Goal: Book appointment/travel/reservation

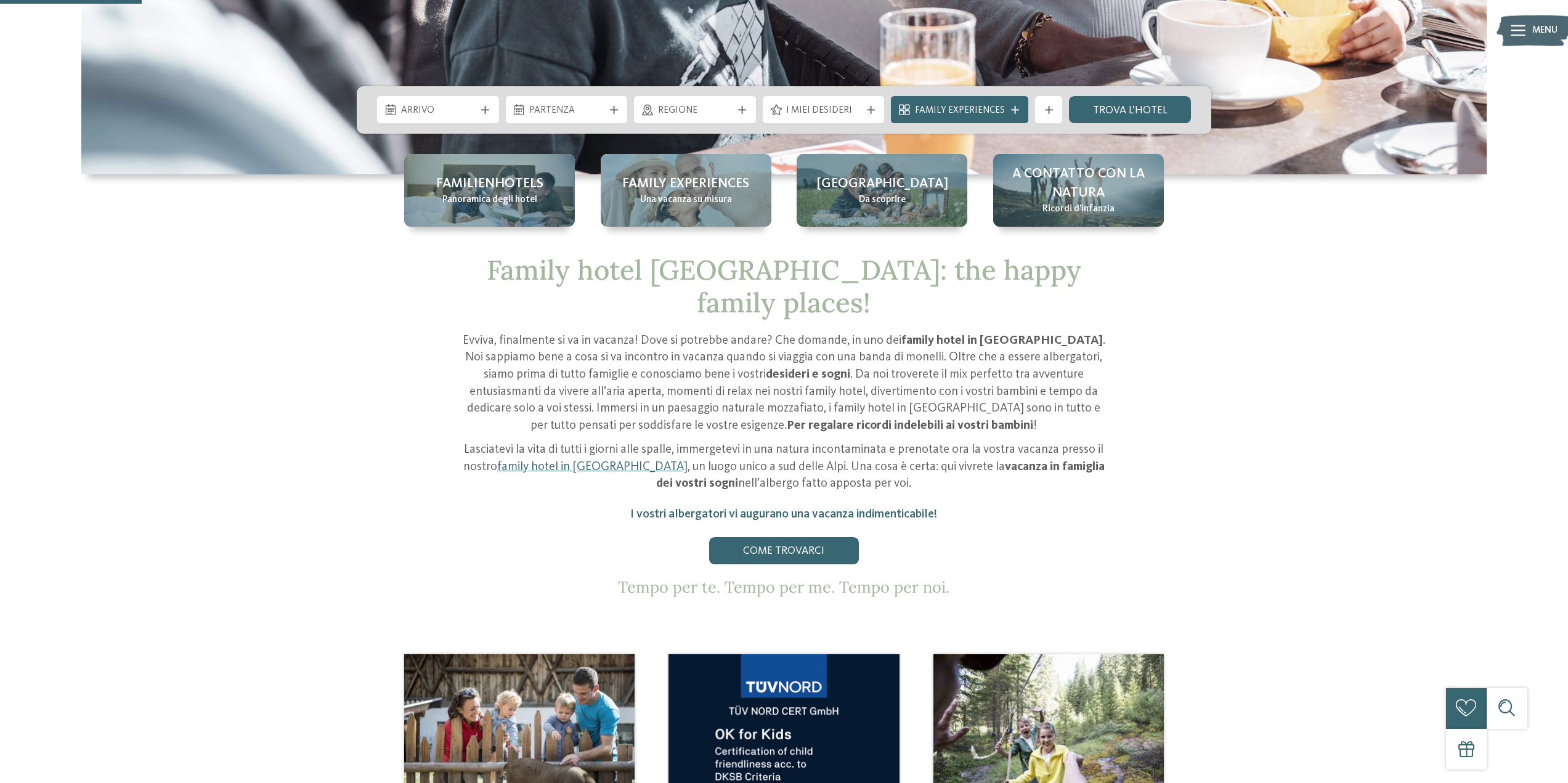
scroll to position [288, 0]
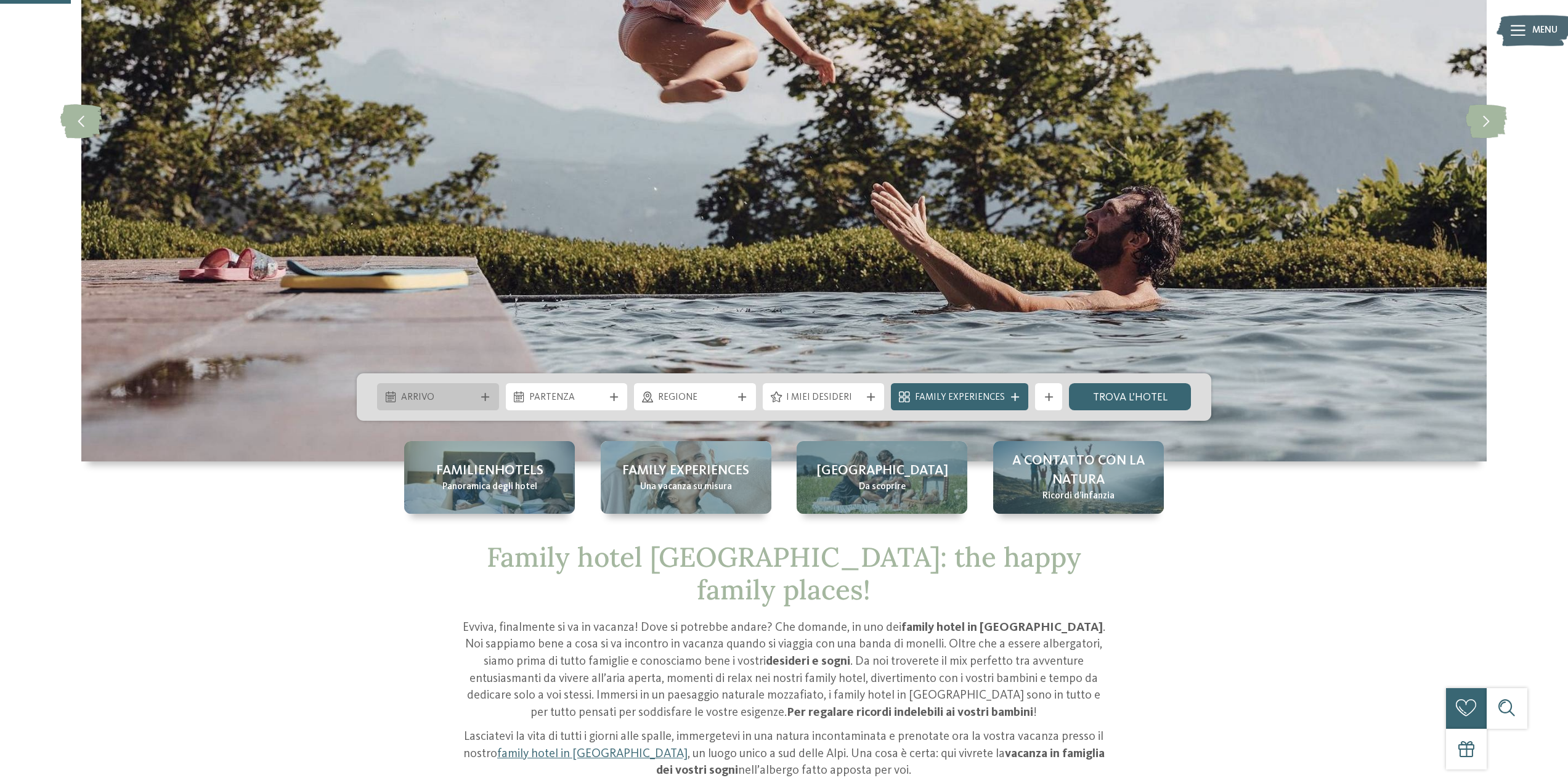
click at [463, 403] on span "Arrivo" at bounding box center [438, 398] width 75 height 14
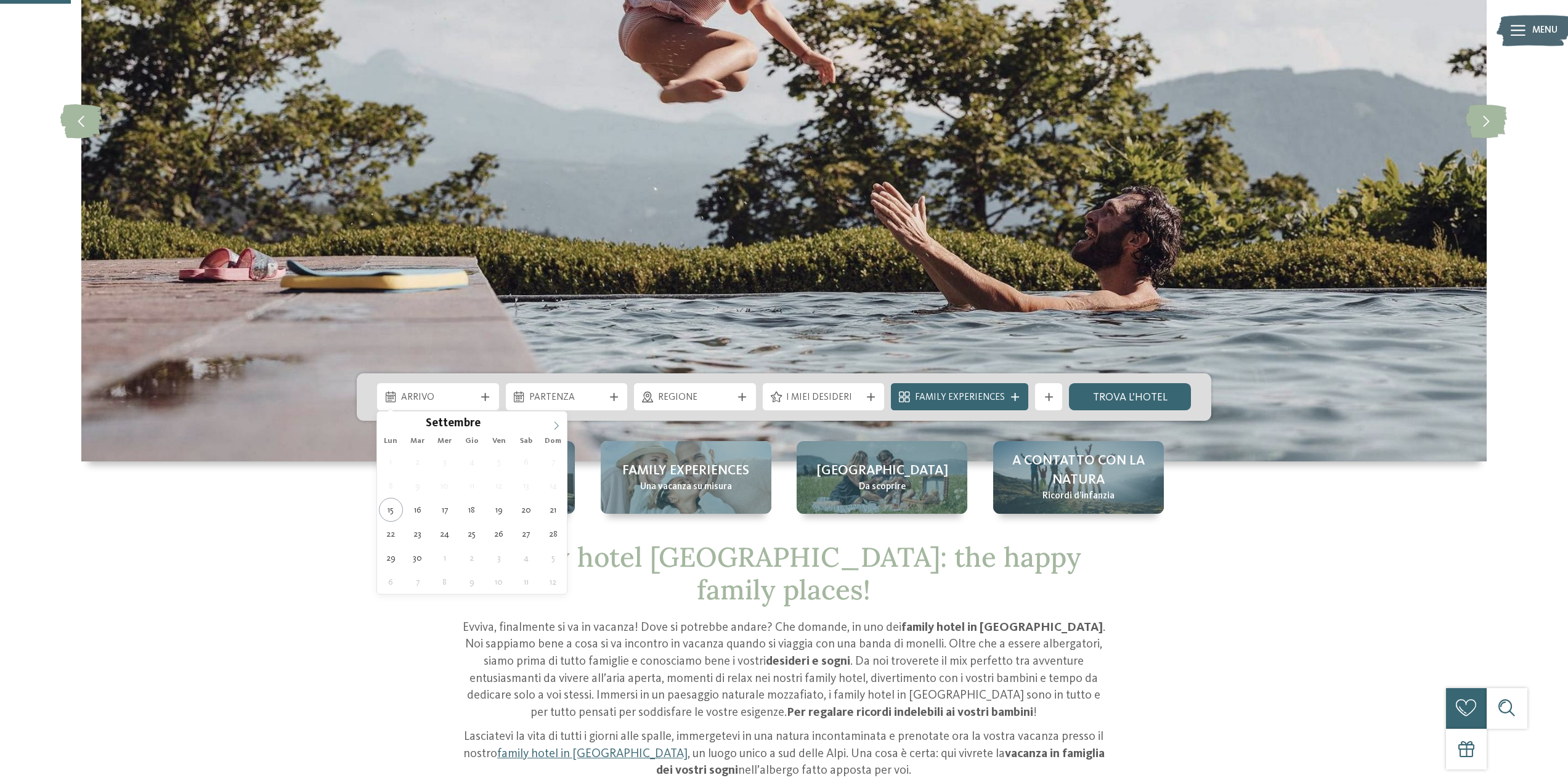
click at [557, 426] on icon at bounding box center [556, 426] width 9 height 9
click at [555, 422] on icon at bounding box center [556, 426] width 9 height 9
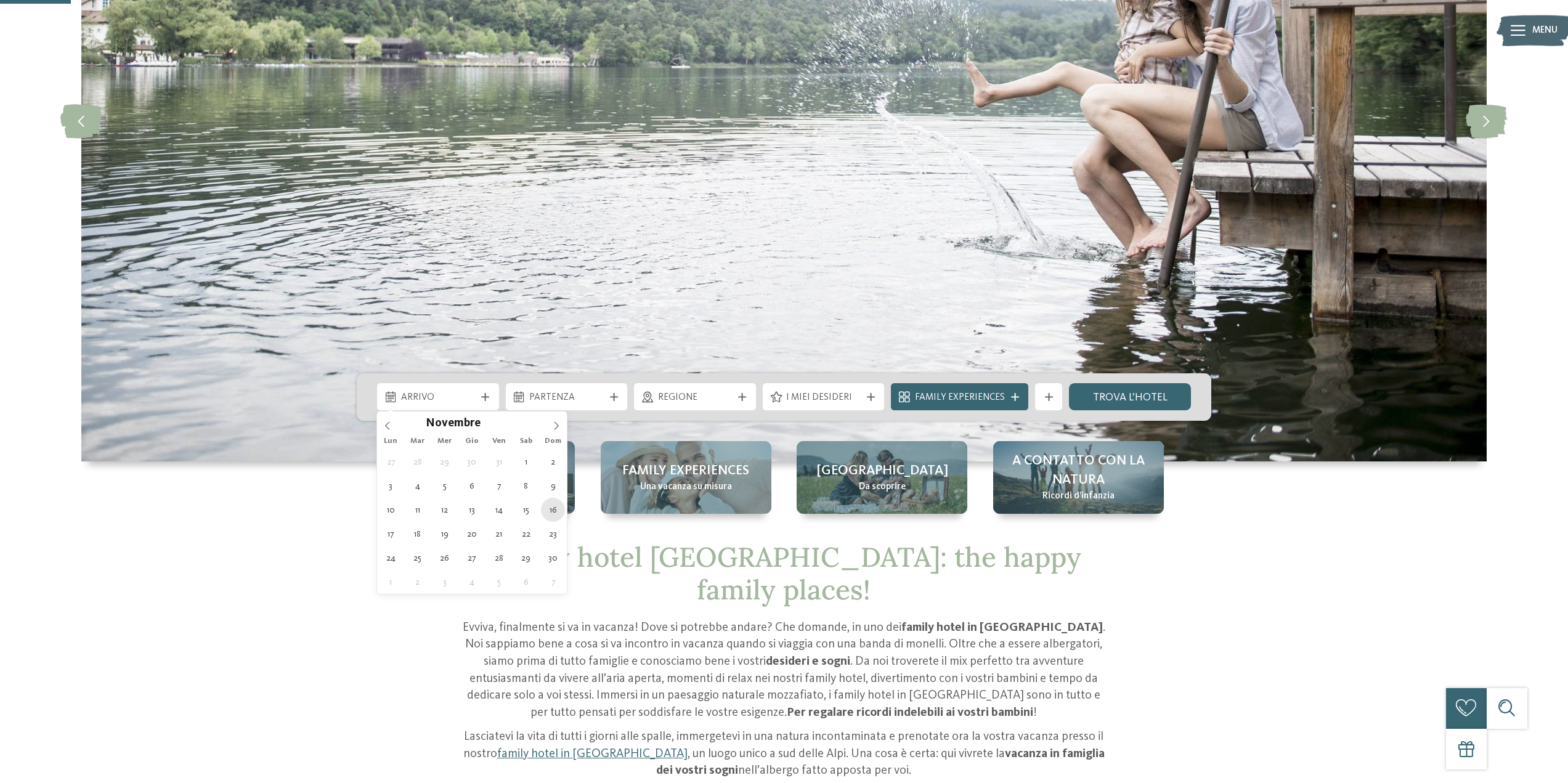
type div "[DATE]"
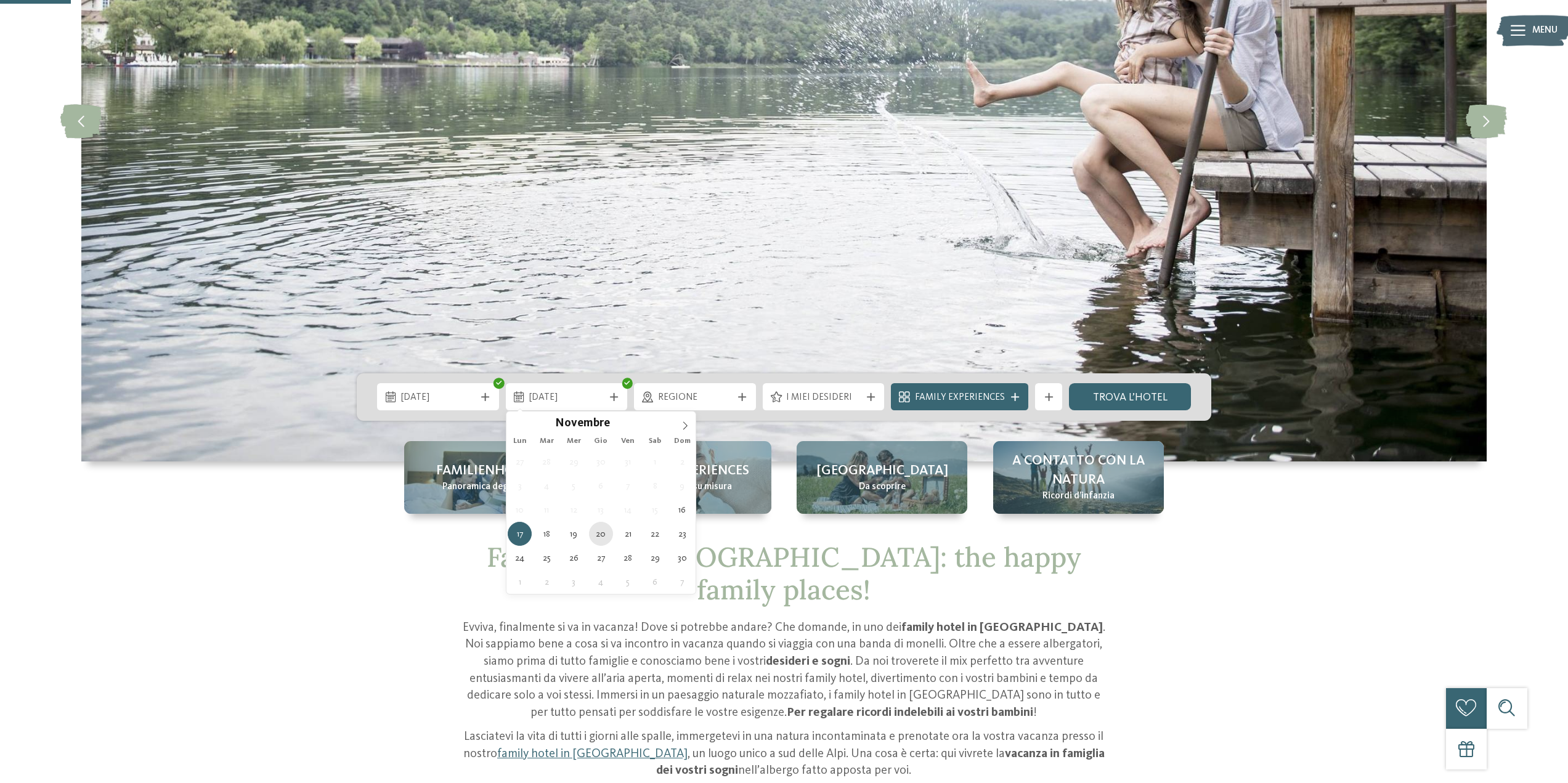
type div "[DATE]"
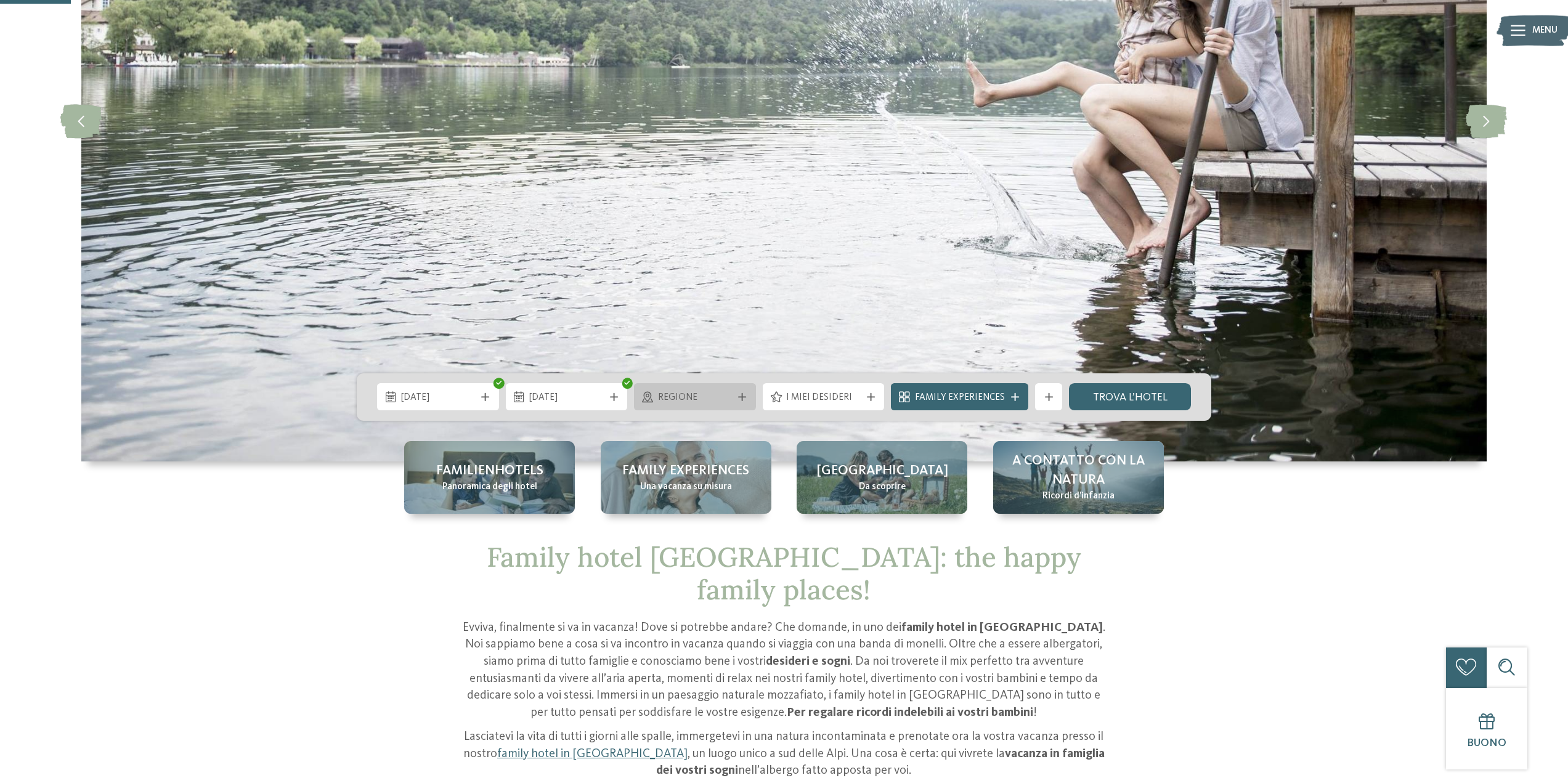
click at [745, 397] on icon at bounding box center [742, 397] width 8 height 8
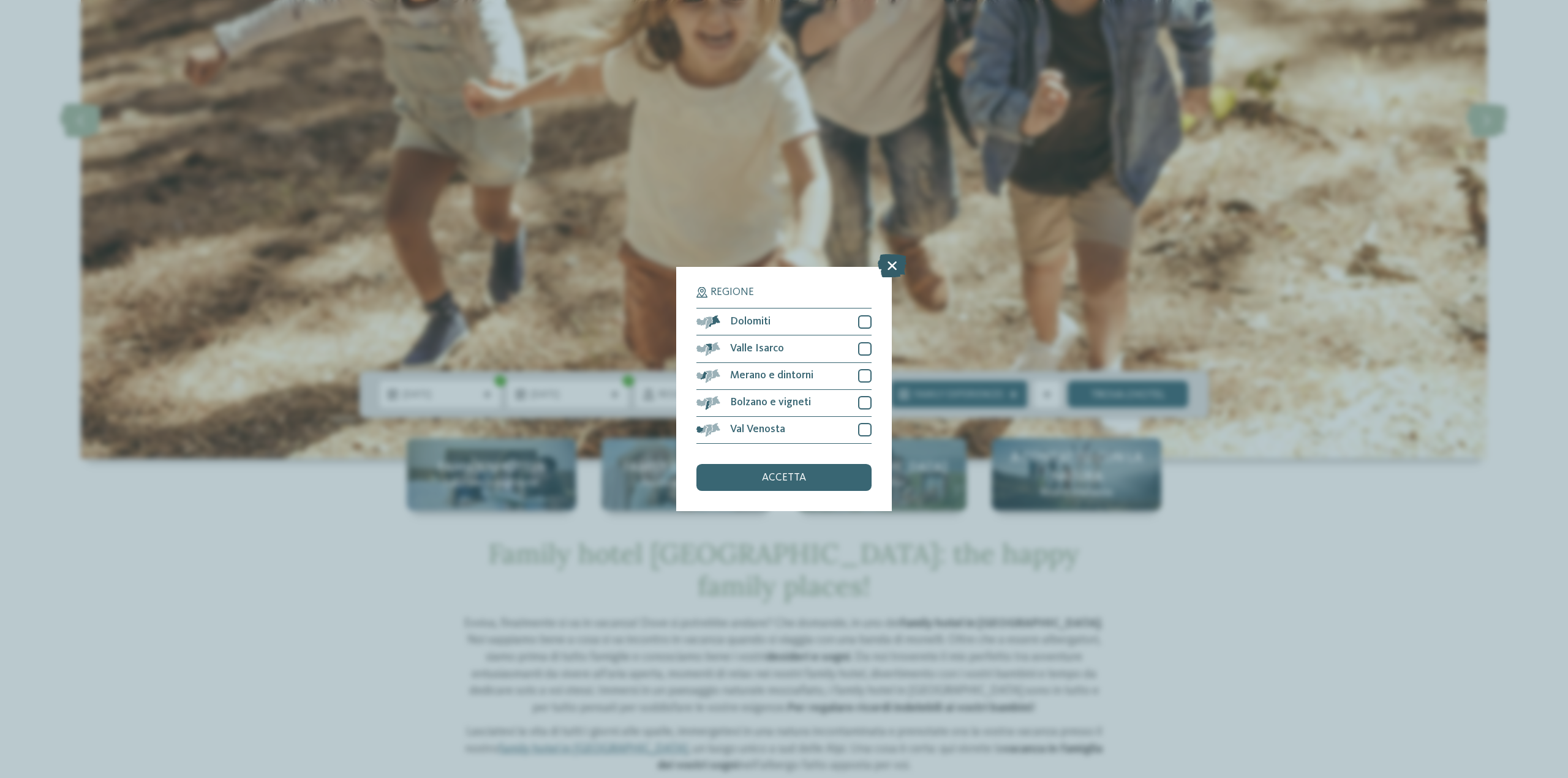
click at [898, 263] on icon at bounding box center [892, 266] width 29 height 23
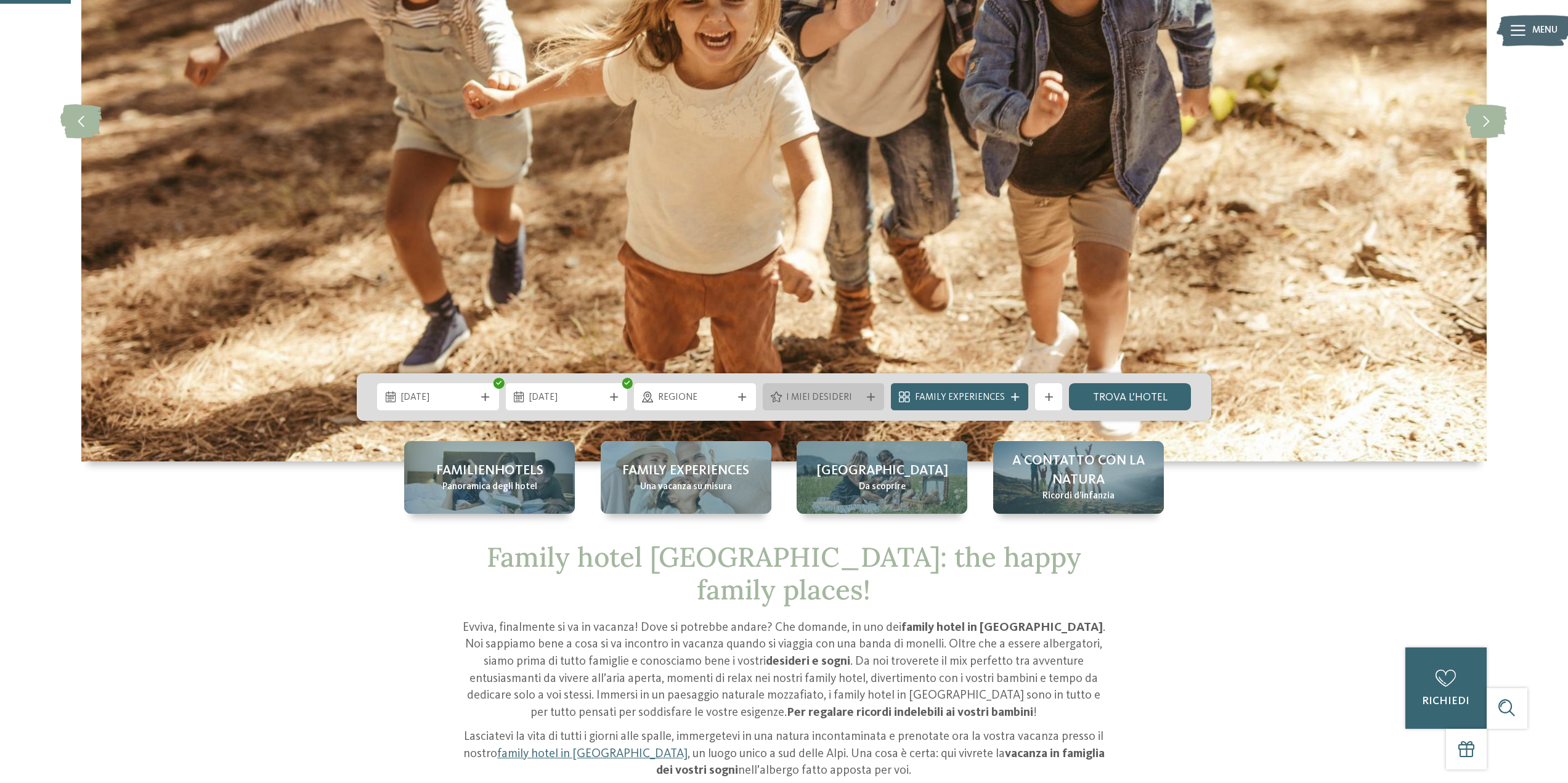
click at [833, 403] on span "I miei desideri" at bounding box center [823, 398] width 75 height 14
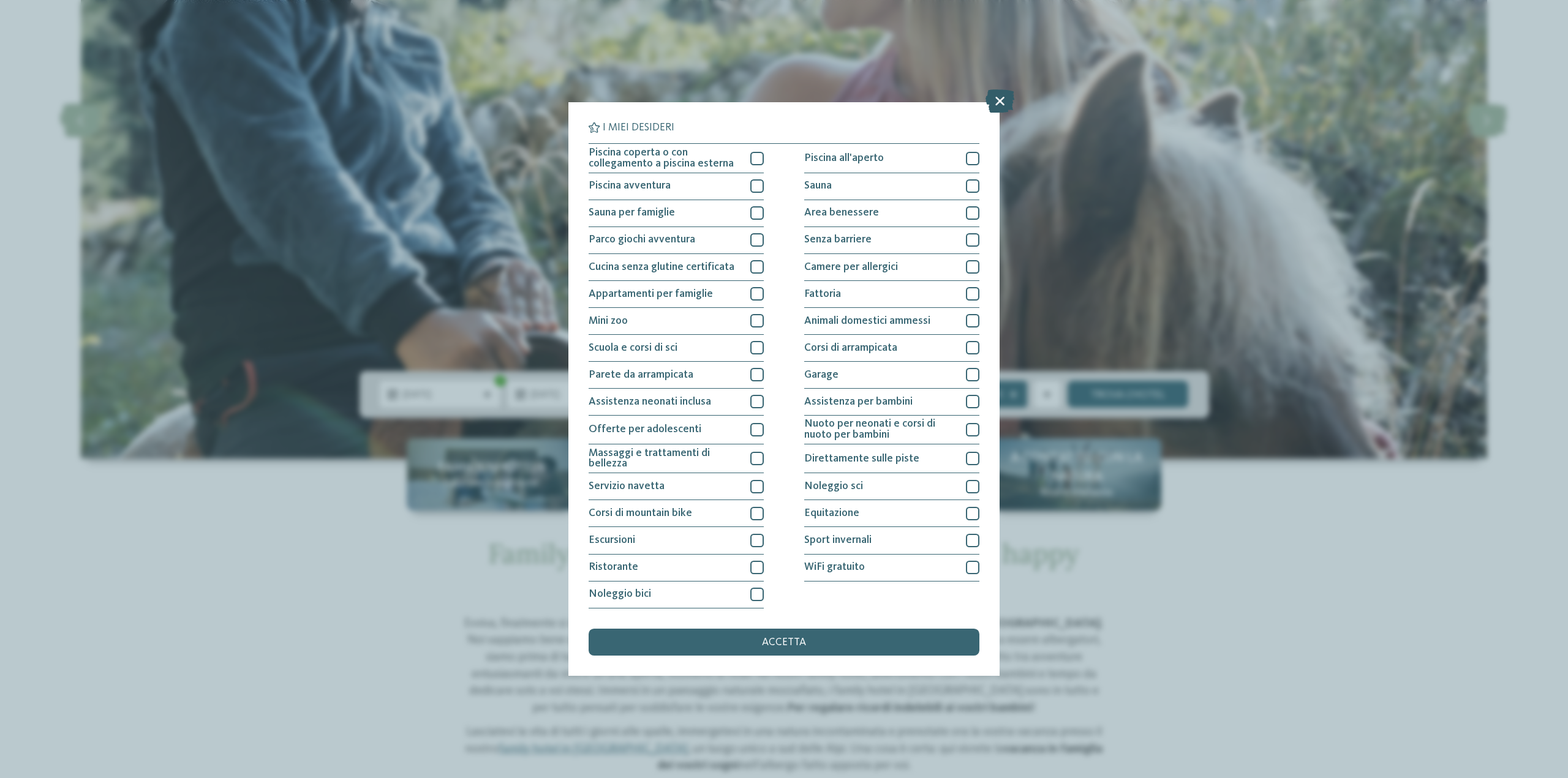
click at [1001, 97] on icon at bounding box center [1000, 101] width 29 height 23
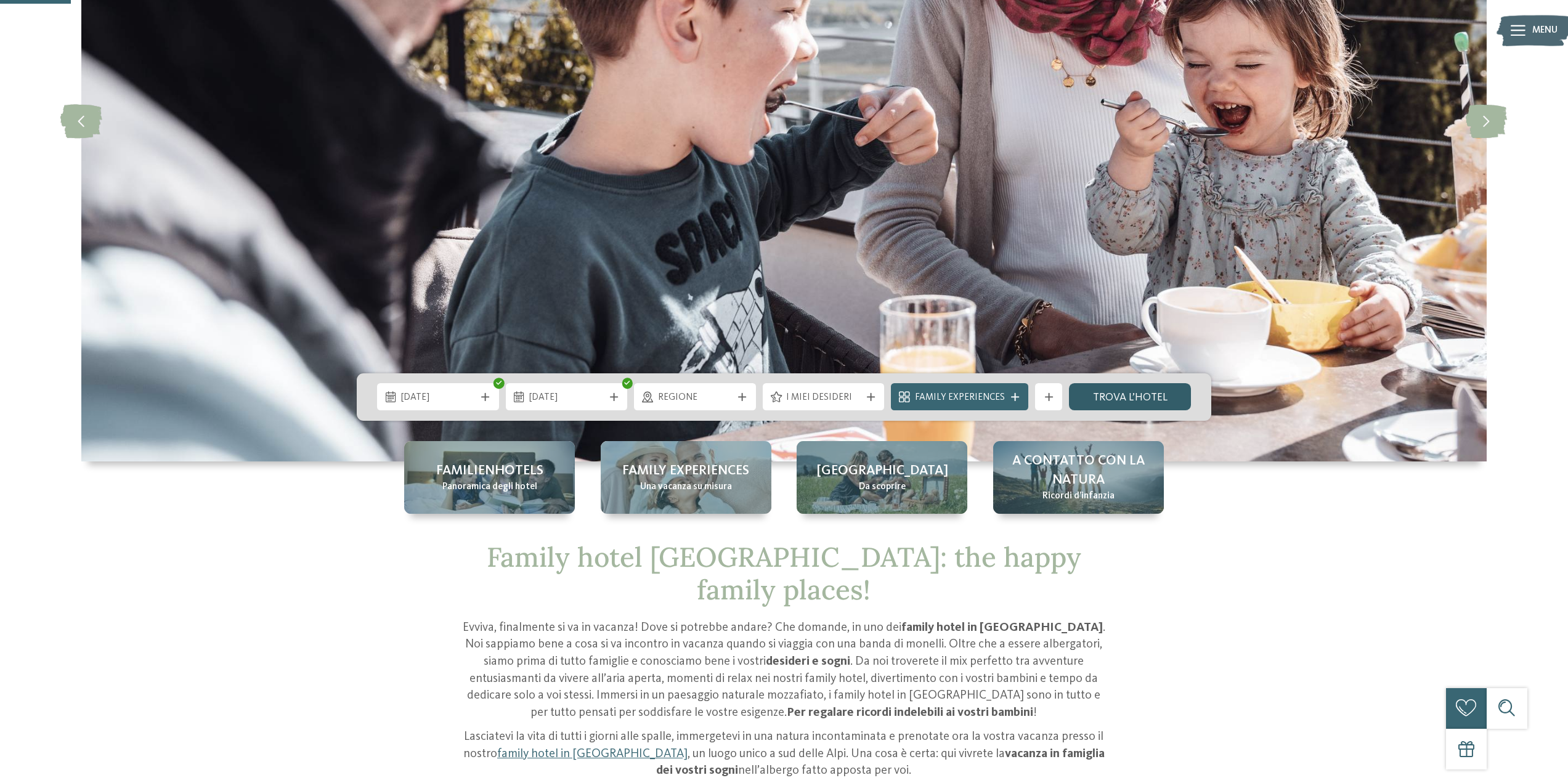
click at [1124, 396] on link "trova l’hotel" at bounding box center [1130, 397] width 122 height 27
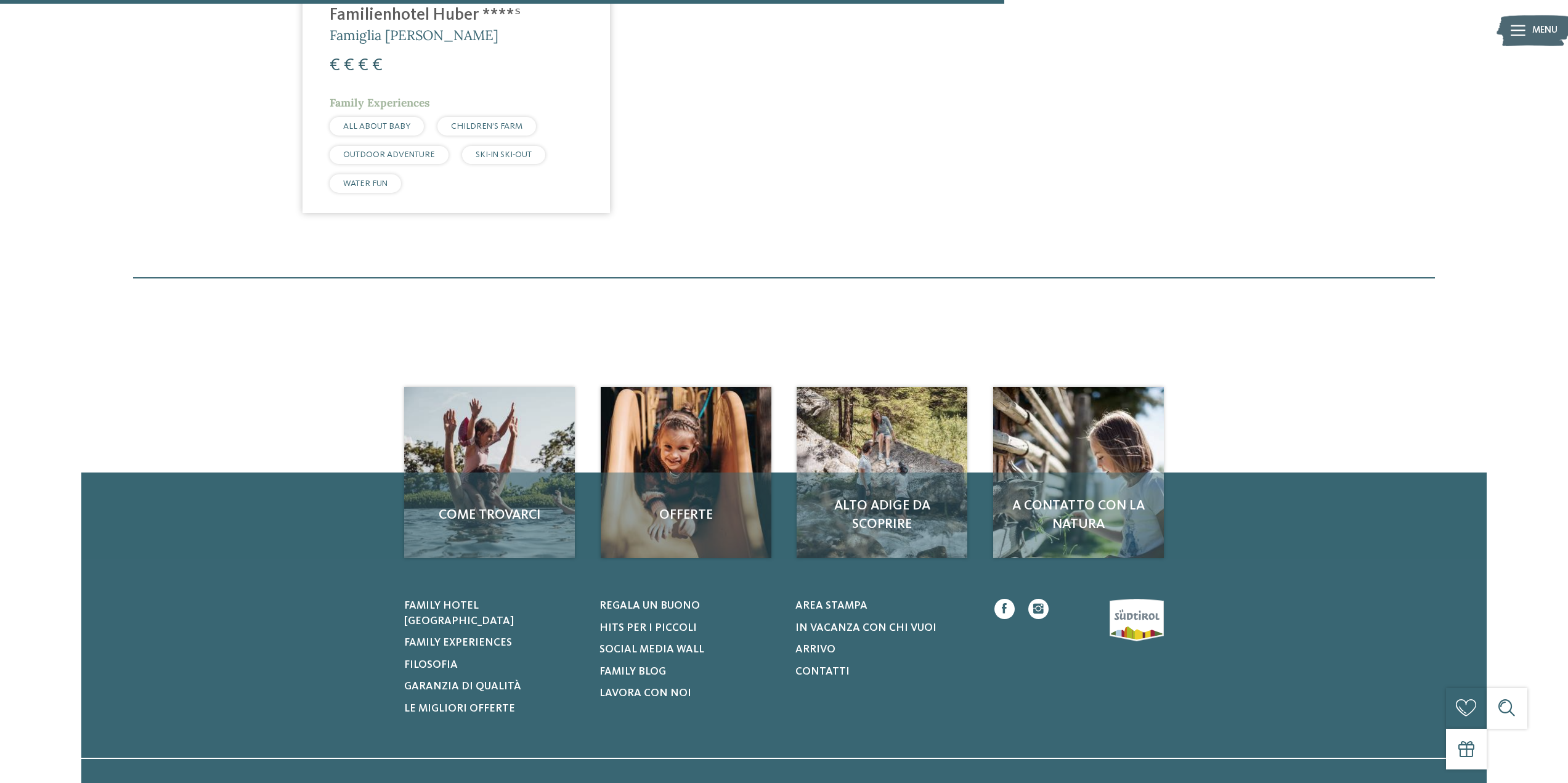
scroll to position [1393, 0]
